Goal: Transaction & Acquisition: Purchase product/service

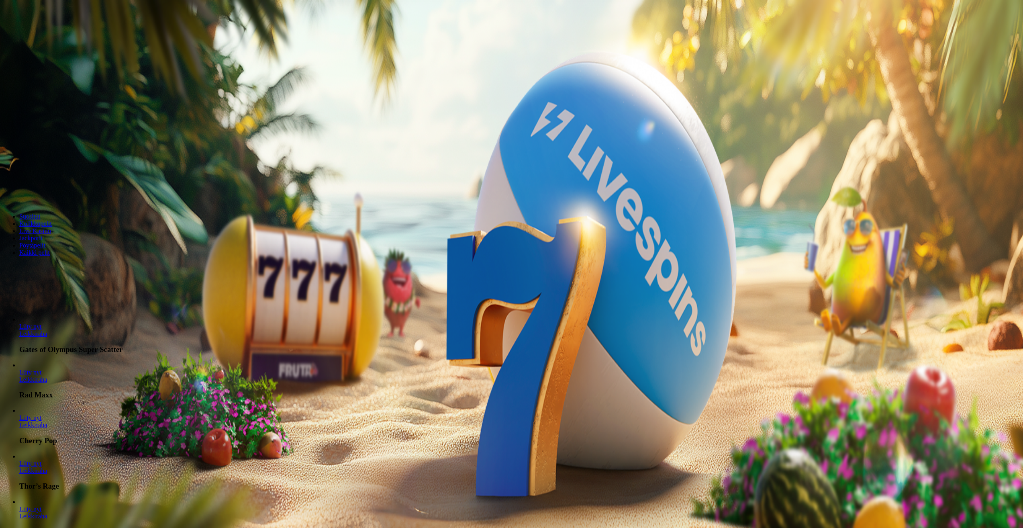
type input "**"
click at [42, 192] on span "Talleta ja pelaa" at bounding box center [24, 195] width 36 height 6
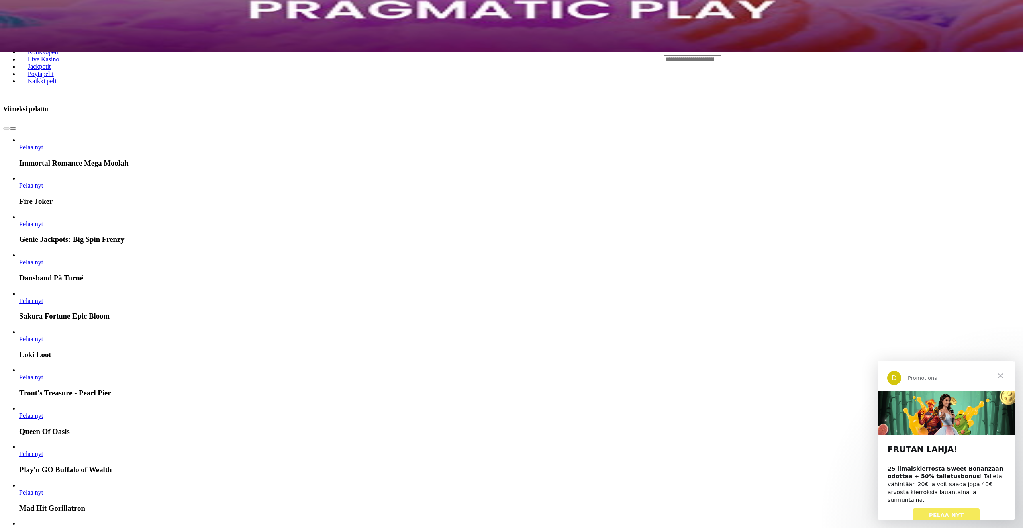
scroll to position [482, 0]
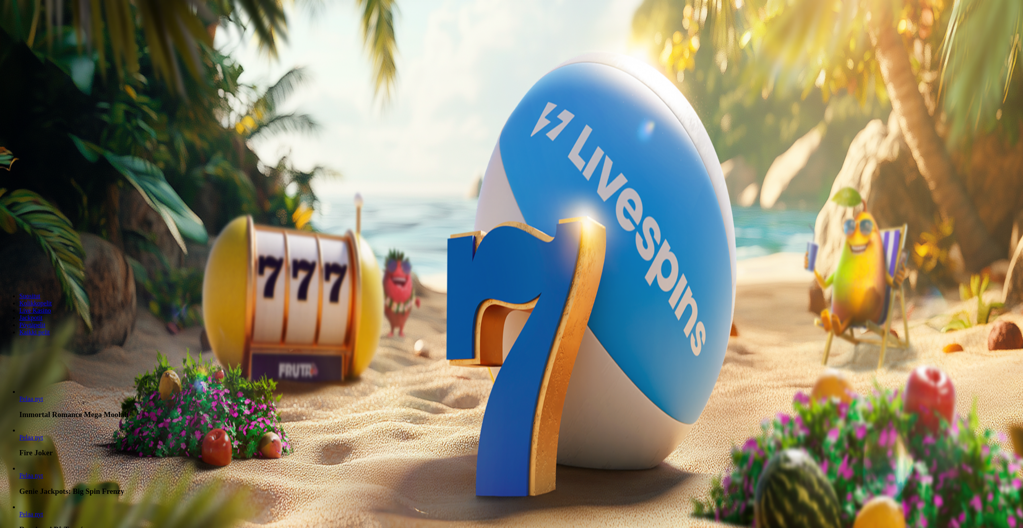
scroll to position [80, 0]
